Goal: Task Accomplishment & Management: Complete application form

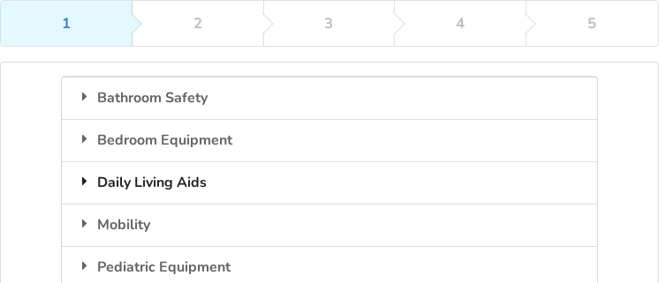
scroll to position [230, 0]
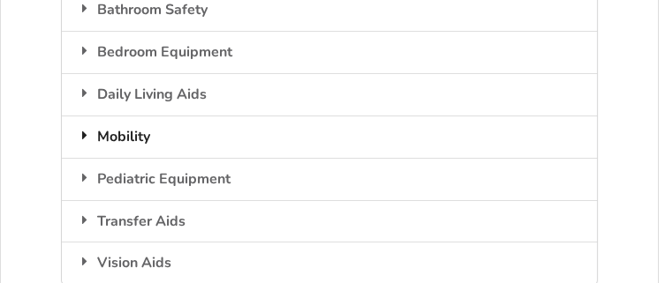
click at [144, 136] on div "Mobility" at bounding box center [329, 137] width 534 height 42
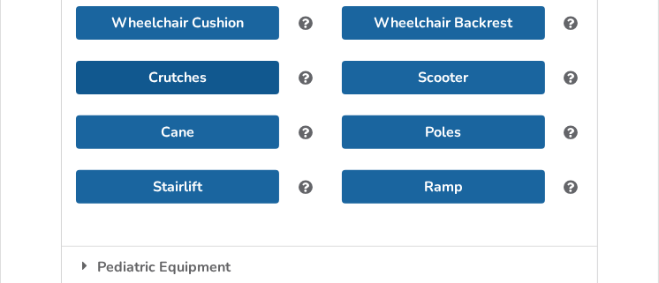
scroll to position [407, 0]
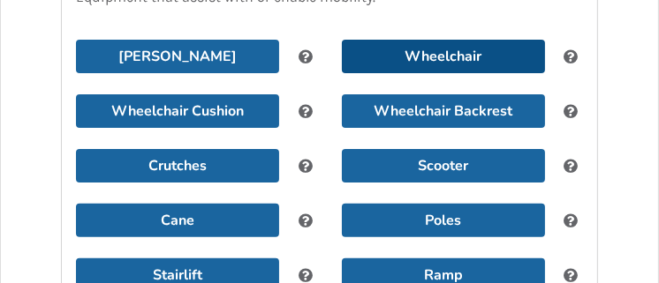
click at [507, 59] on button "Wheelchair" at bounding box center [443, 57] width 203 height 34
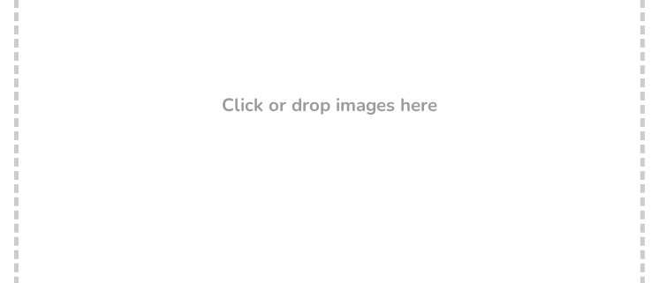
click at [272, 99] on h3 "Click or drop images here" at bounding box center [329, 105] width 215 height 23
click at [282, 146] on div "Drop here! Click or drop images here" at bounding box center [329, 162] width 630 height 353
type input "C:\fakepath\IMG_0738[1].HEIC"
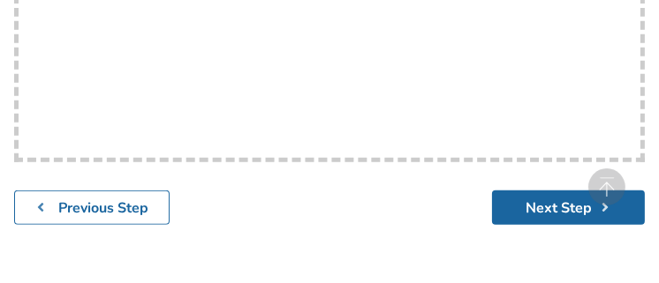
scroll to position [495, 0]
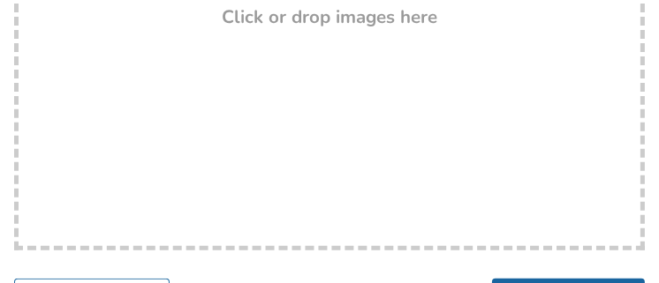
click at [267, 21] on h3 "Click or drop images here" at bounding box center [329, 16] width 215 height 23
type input "C:\fakepath\IMG_0598[1].HEIC"
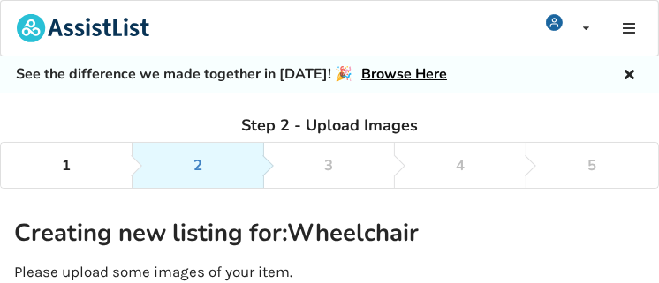
click at [201, 158] on div "2" at bounding box center [197, 166] width 9 height 16
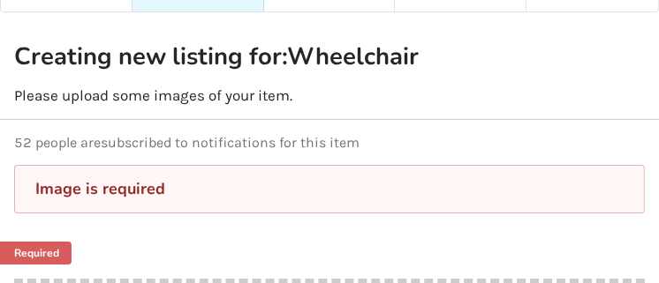
scroll to position [265, 0]
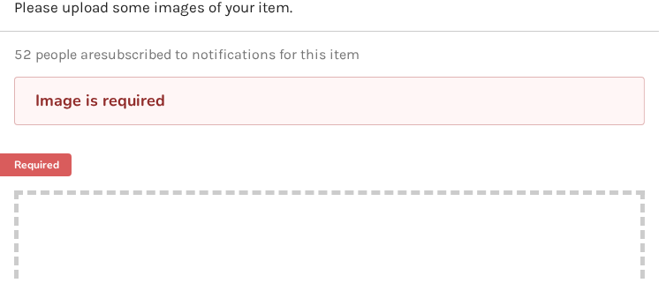
click at [137, 109] on div "Image is required" at bounding box center [329, 101] width 588 height 20
click at [55, 158] on link "Required" at bounding box center [30, 165] width 85 height 23
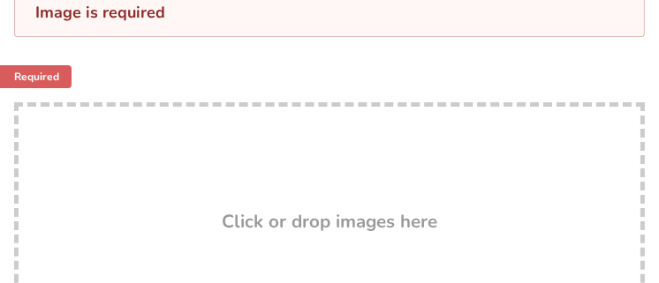
scroll to position [441, 0]
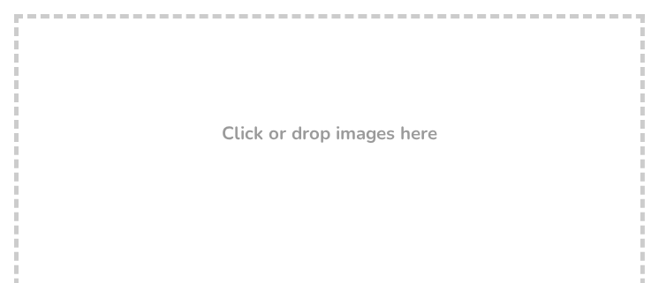
click at [295, 128] on h3 "Click or drop images here" at bounding box center [329, 133] width 215 height 23
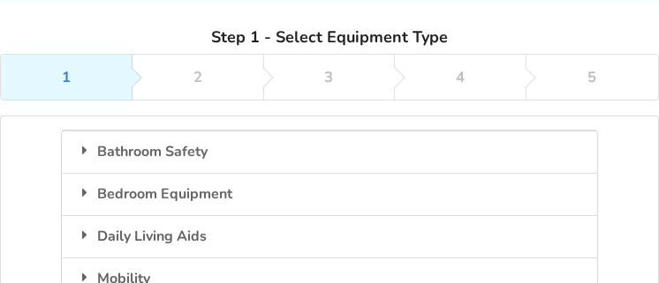
scroll to position [177, 0]
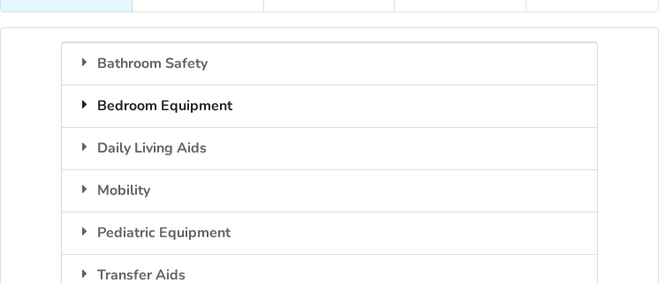
click at [208, 110] on div "Bedroom Equipment" at bounding box center [329, 106] width 534 height 42
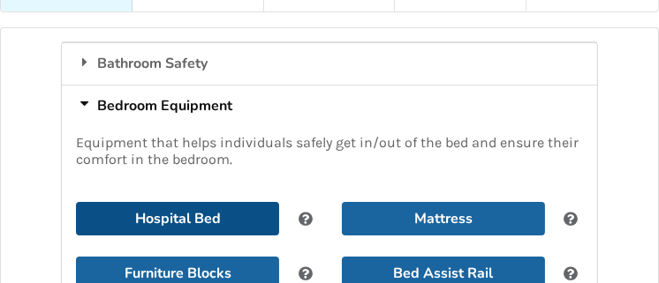
click at [240, 215] on button "Hospital Bed" at bounding box center [177, 219] width 203 height 34
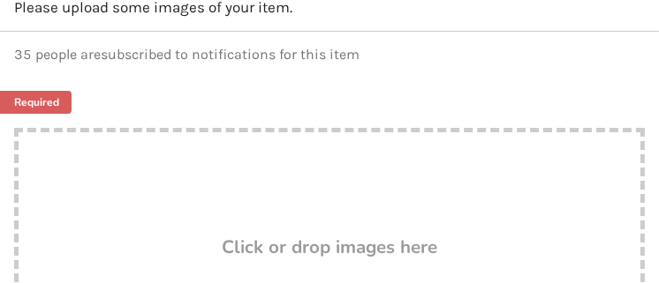
scroll to position [353, 0]
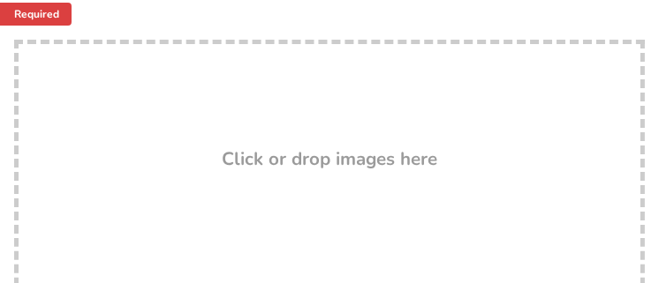
click at [48, 16] on link "Required" at bounding box center [30, 14] width 85 height 23
click at [257, 154] on h3 "Click or drop images here" at bounding box center [329, 158] width 215 height 23
